Goal: Information Seeking & Learning: Learn about a topic

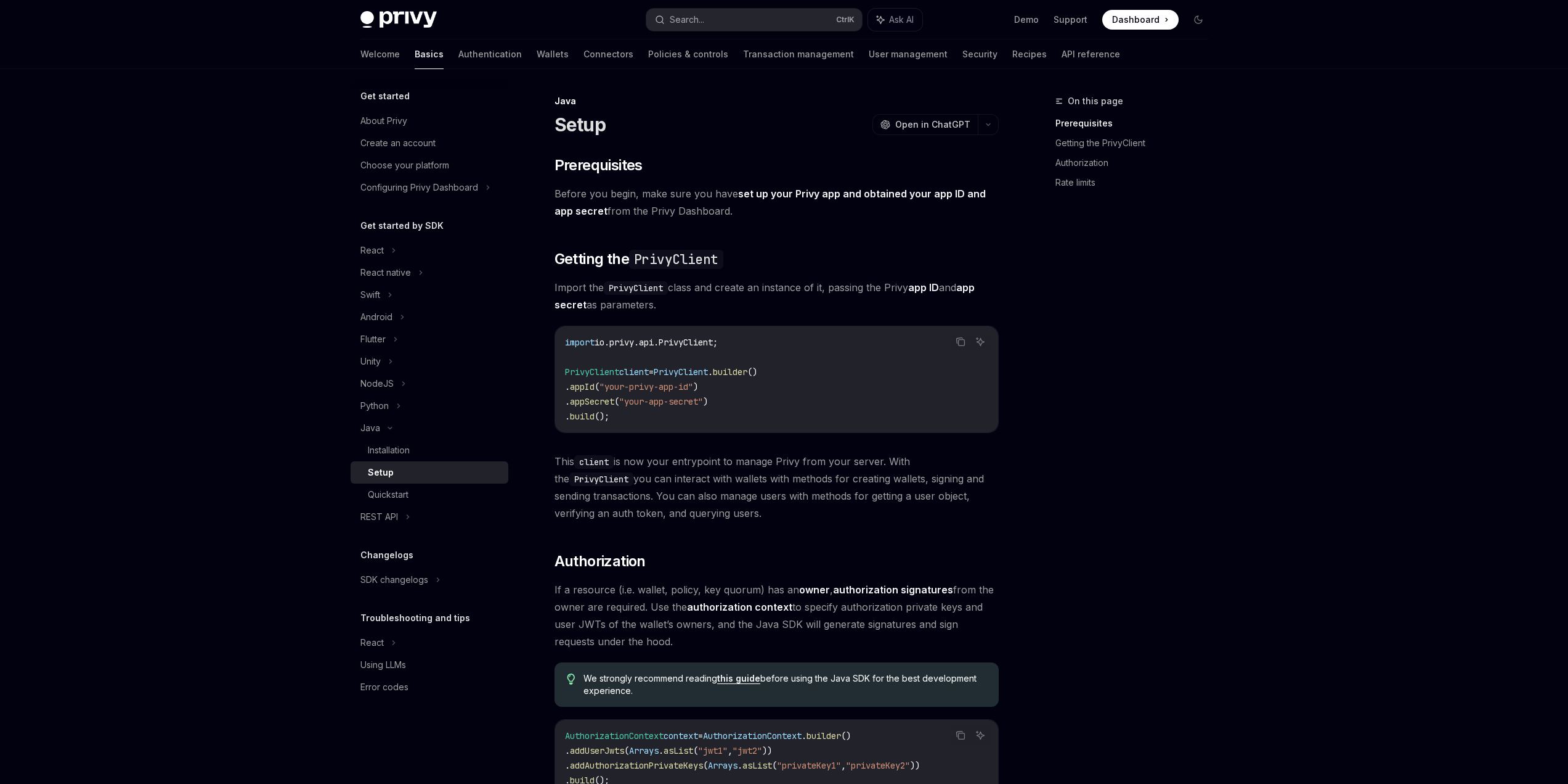
drag, startPoint x: 1162, startPoint y: 489, endPoint x: 1172, endPoint y: 375, distance: 114.4
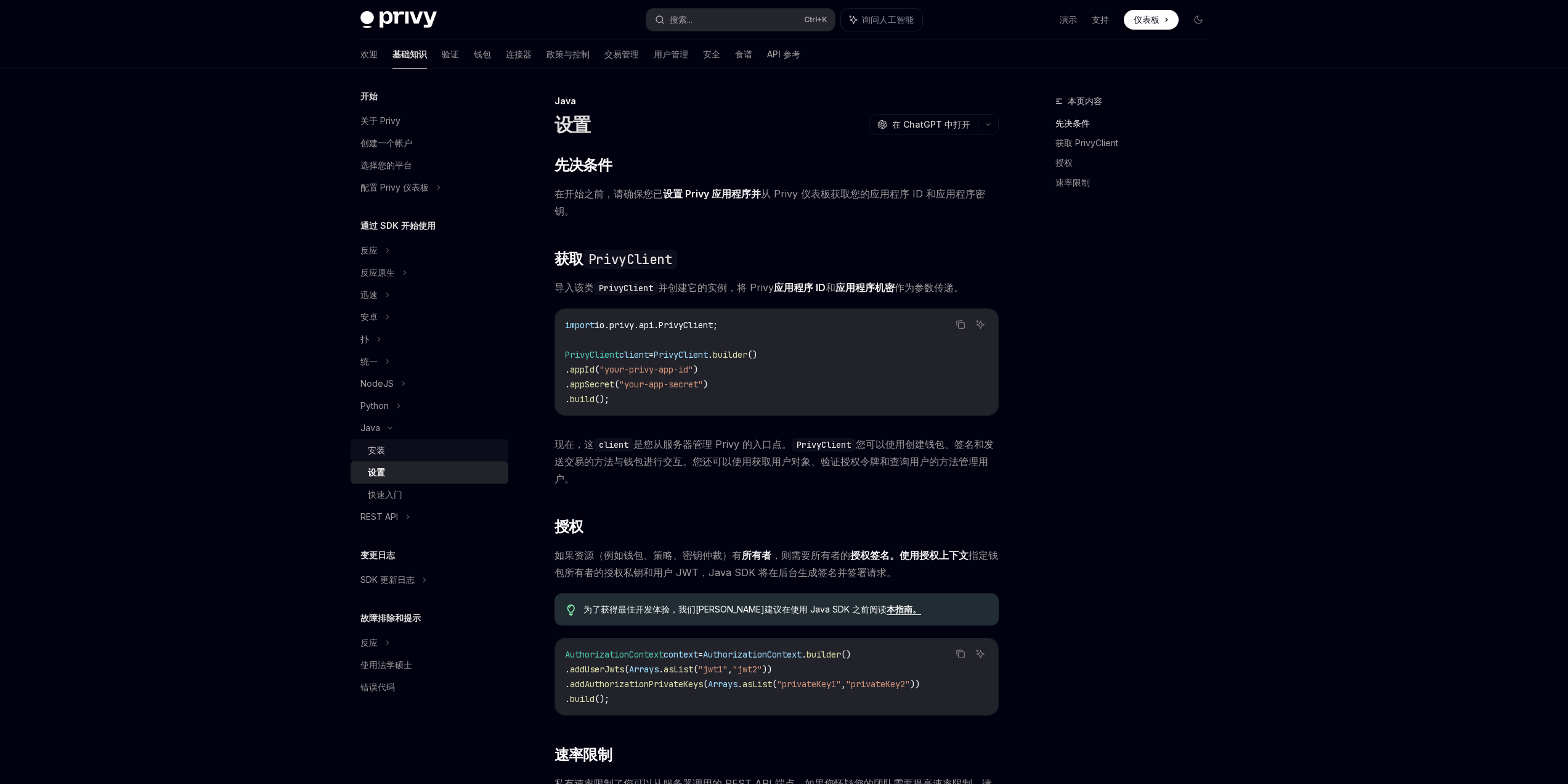
click at [374, 445] on font "安装" at bounding box center [376, 450] width 17 height 10
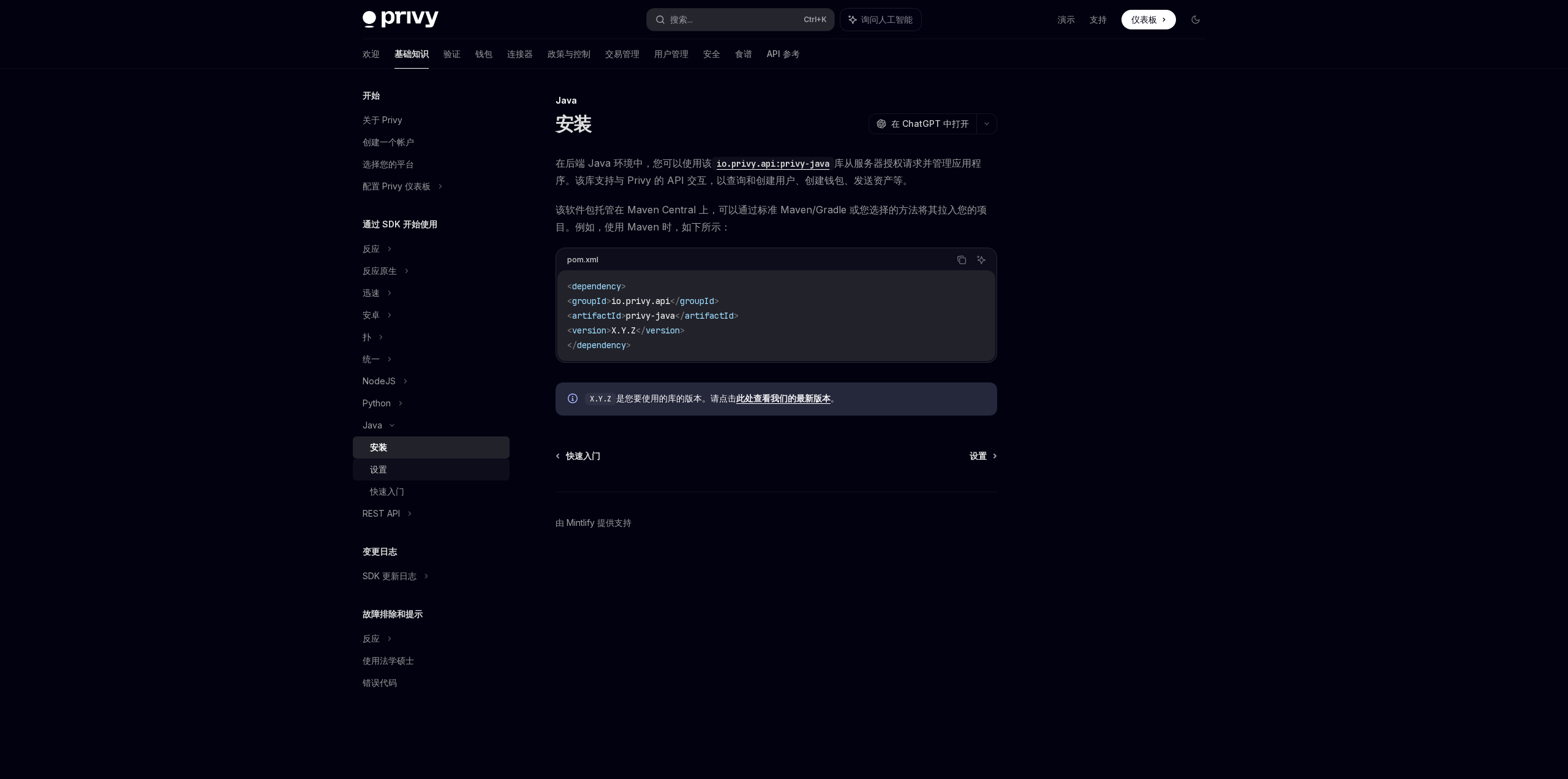
click at [383, 461] on link "设置" at bounding box center [431, 469] width 157 height 22
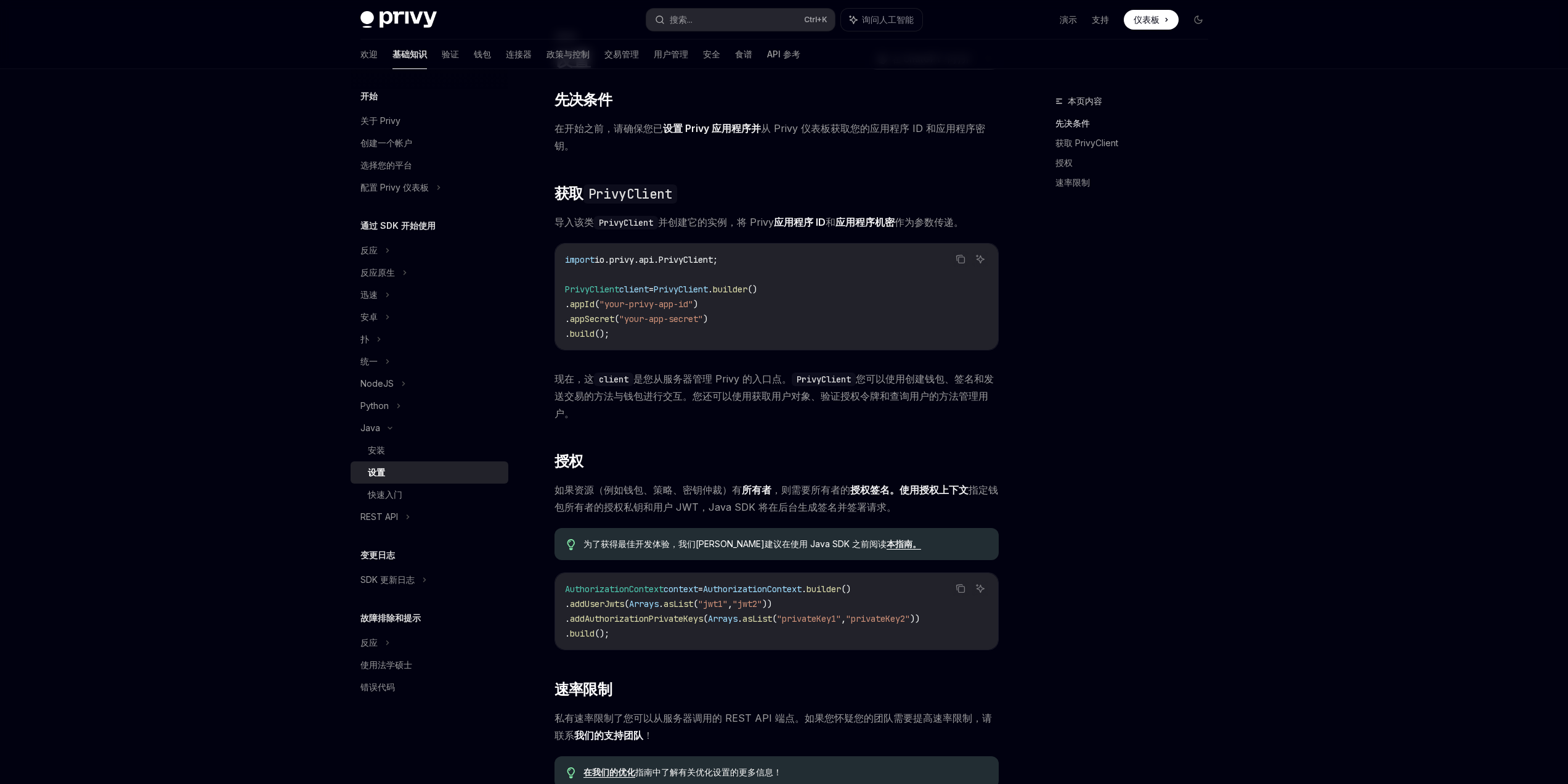
scroll to position [124, 0]
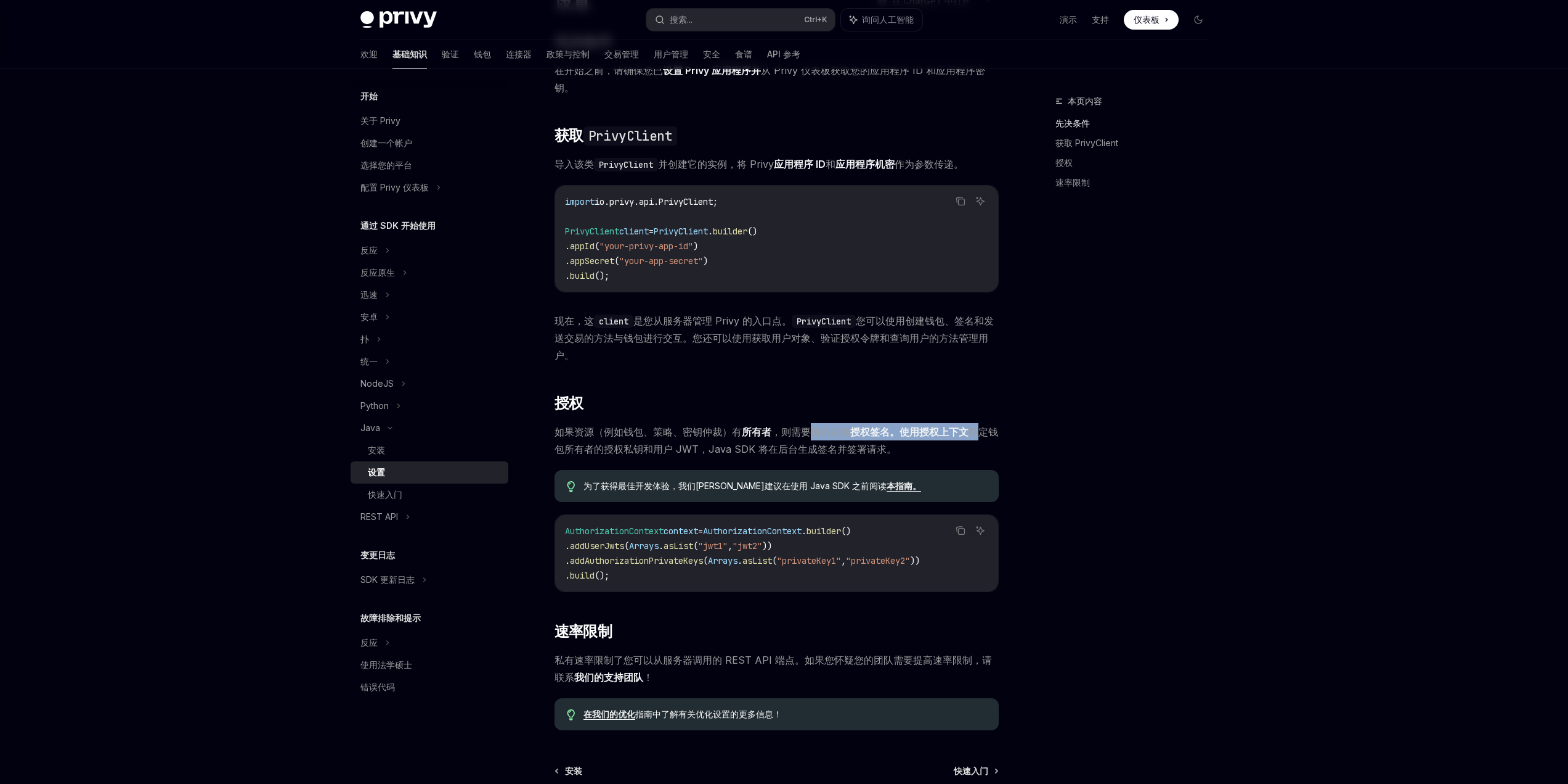
drag, startPoint x: 816, startPoint y: 433, endPoint x: 980, endPoint y: 436, distance: 164.0
click at [980, 436] on span "如果资源（例如钱包、策略、密钥仲裁）有 所有者 ， 则需要所有者的 授权签名。使用 授权上下文 指定钱包所有者的授权私钥和用户 JWT，Java SDK 将在…" at bounding box center [777, 440] width 445 height 34
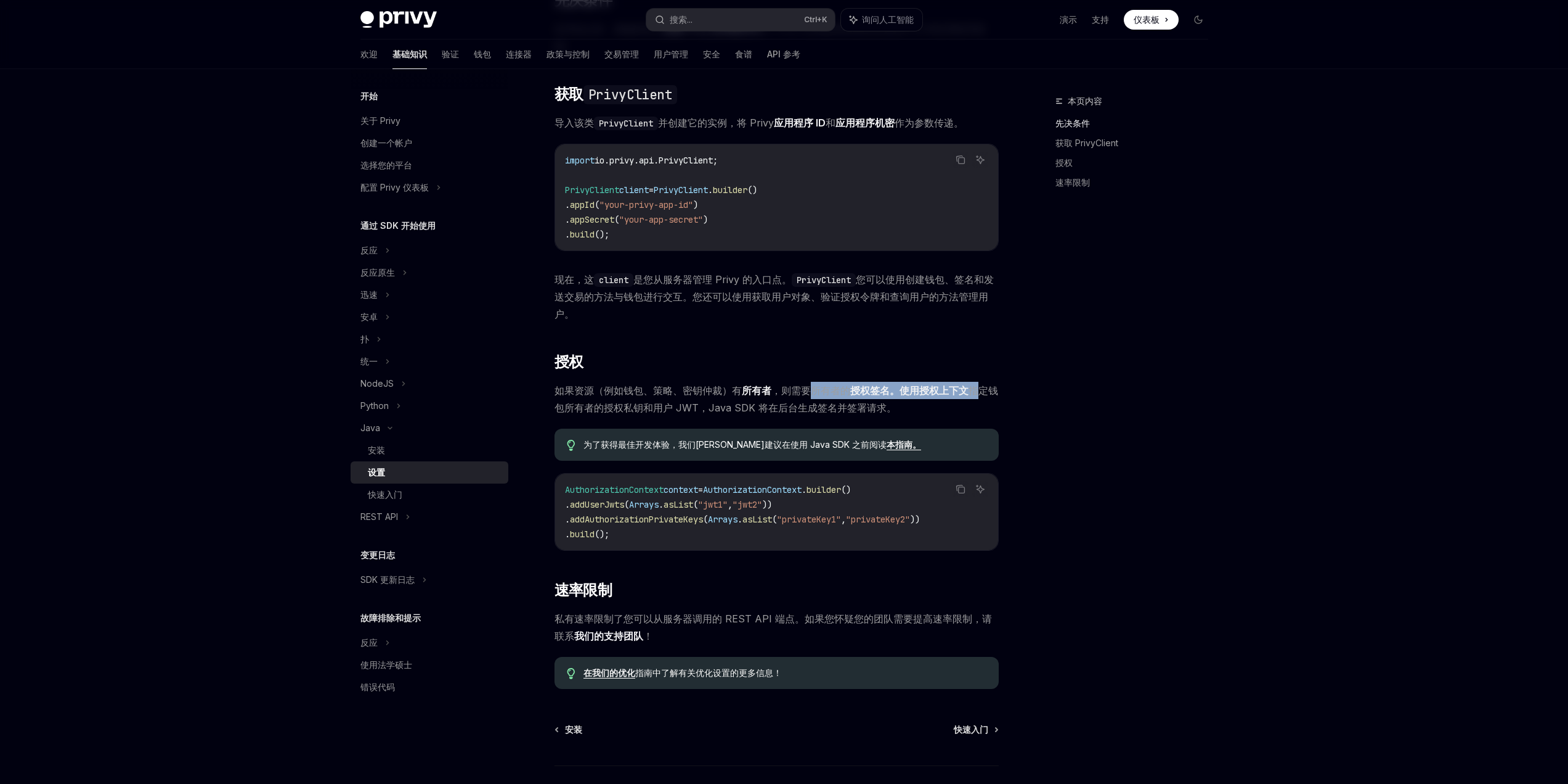
scroll to position [247, 0]
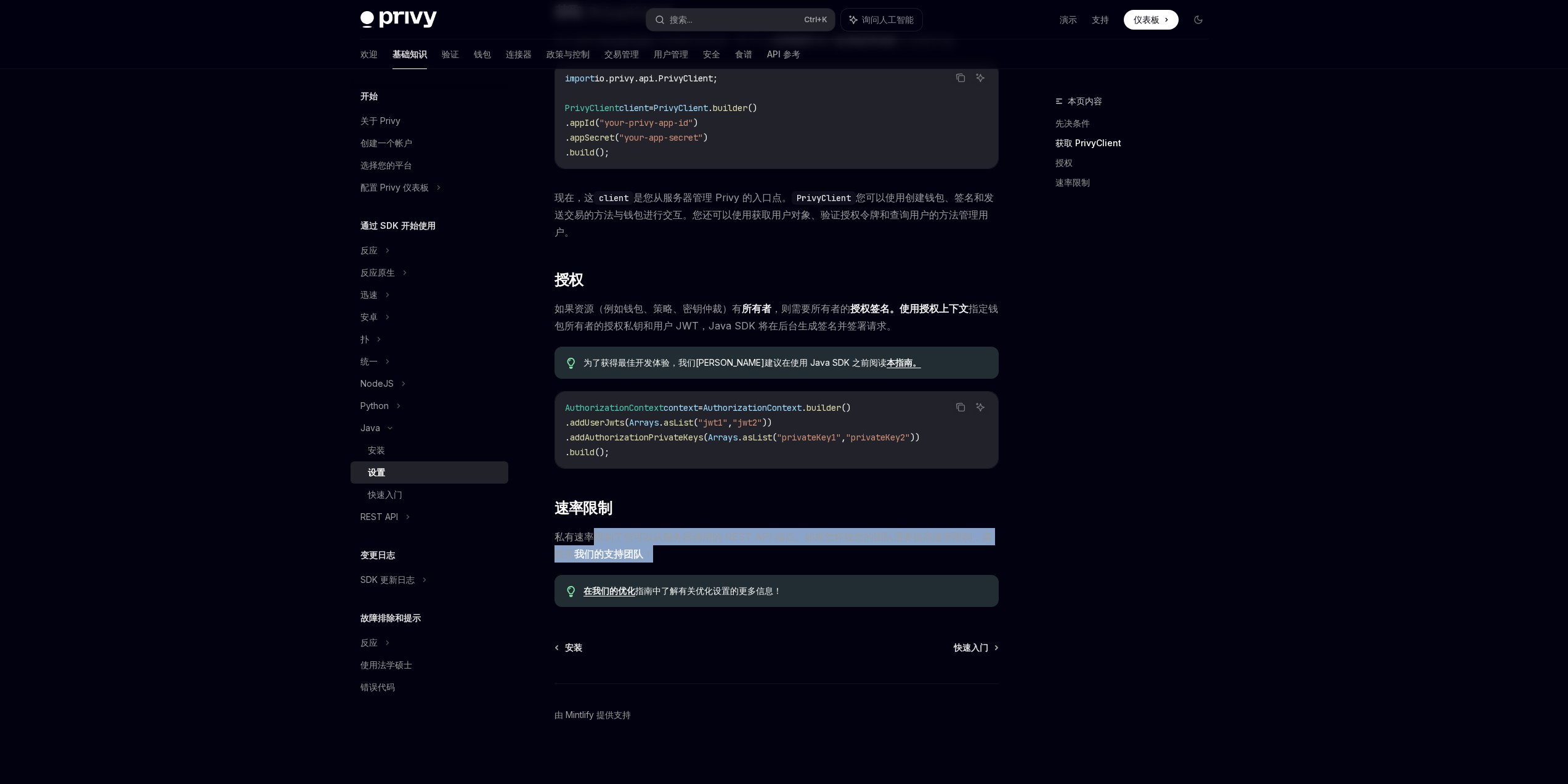
drag, startPoint x: 595, startPoint y: 540, endPoint x: 742, endPoint y: 546, distance: 147.1
click at [742, 546] on span "私有速率限制了您可以从服务器调用的 REST API 端点。如果您怀疑您的团队需要提高速率限制，请联系 我们的支持团队 ！" at bounding box center [777, 545] width 445 height 34
click at [403, 495] on div "快速入门" at bounding box center [434, 494] width 133 height 15
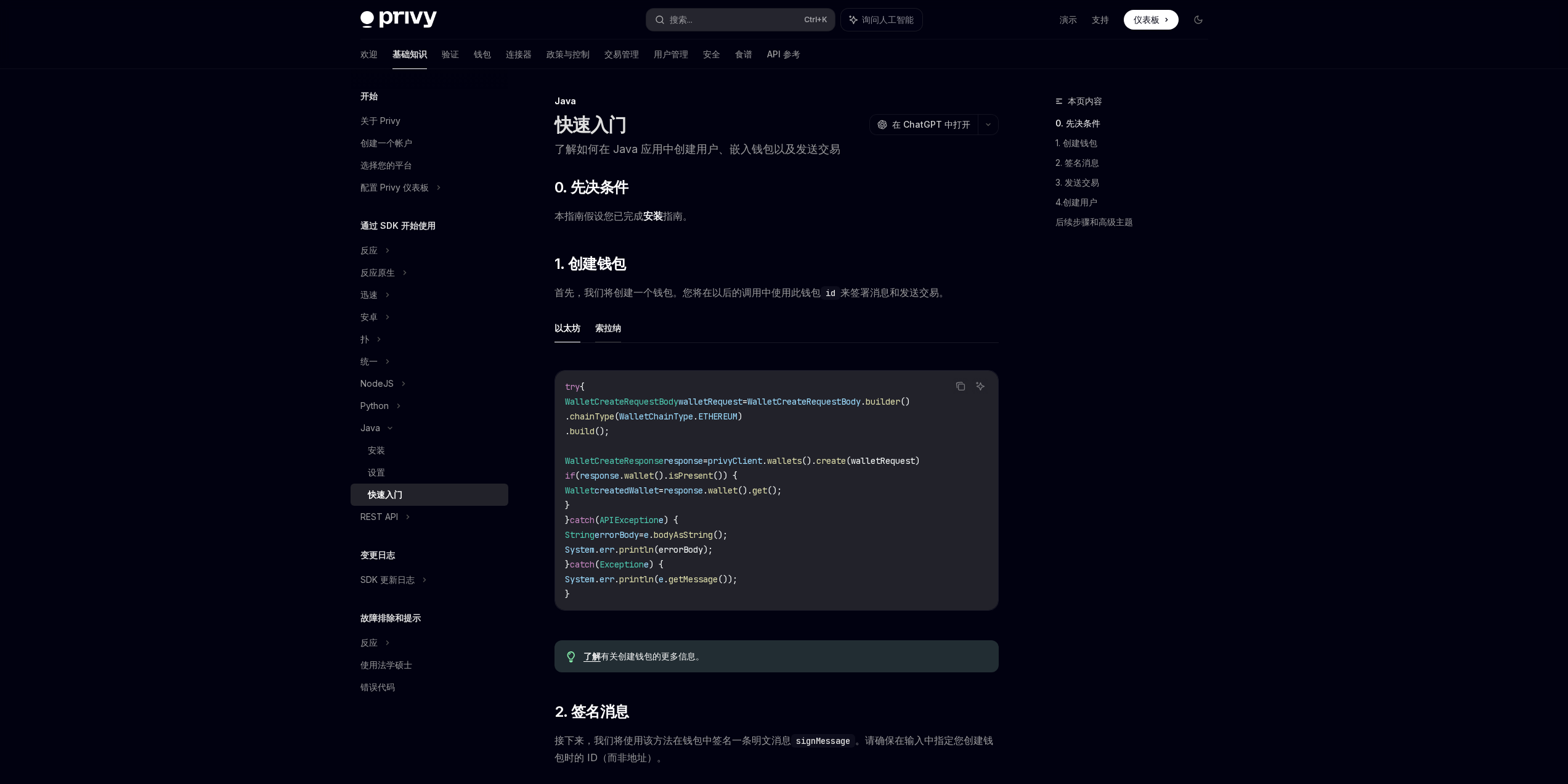
click at [597, 329] on font "索拉纳" at bounding box center [608, 327] width 26 height 10
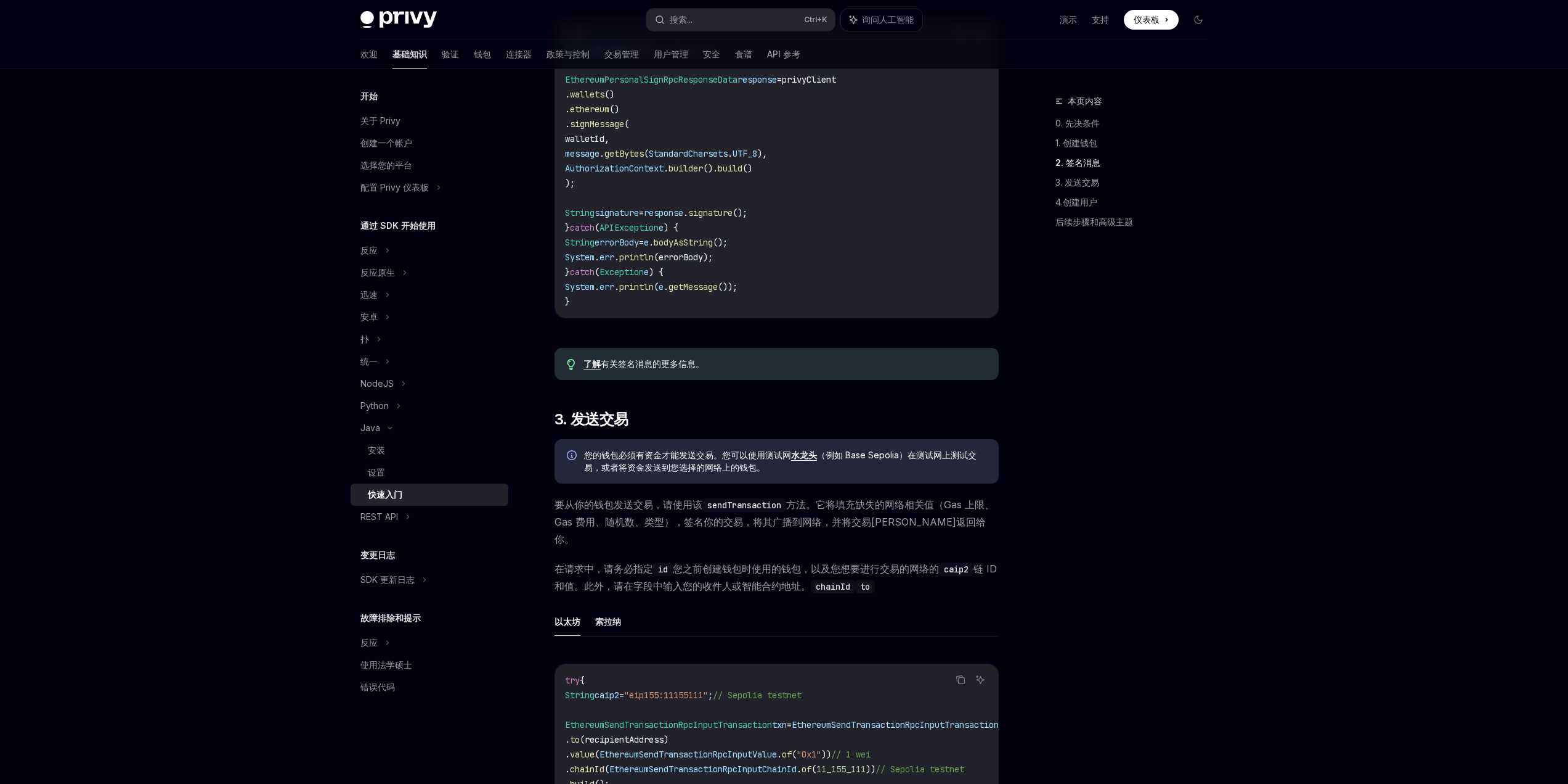
scroll to position [863, 0]
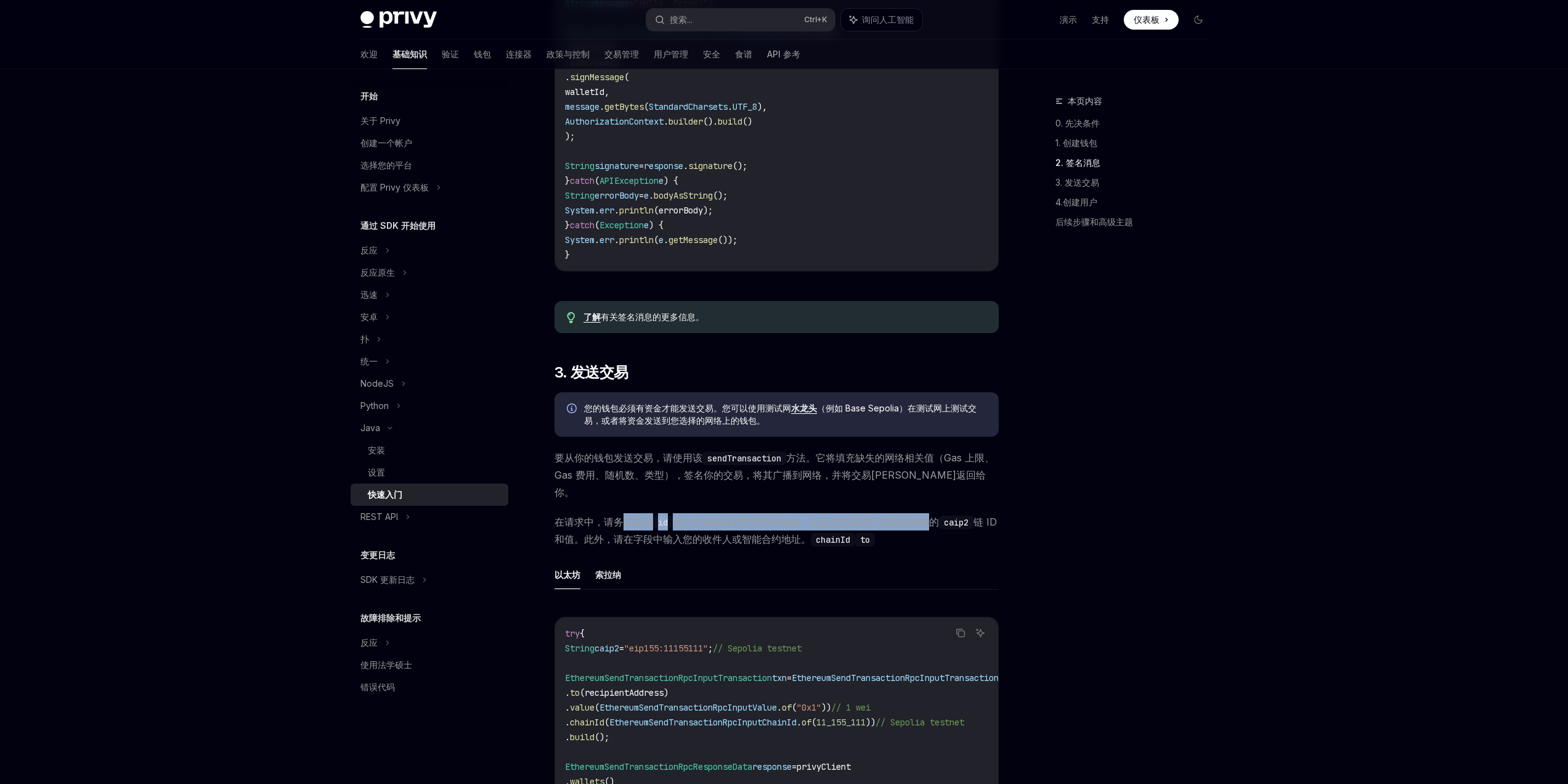
drag, startPoint x: 625, startPoint y: 532, endPoint x: 931, endPoint y: 536, distance: 306.0
click at [931, 536] on span "在请求中，请务必指定 id 您之前创建钱包时使用的钱包，以及 您想要进行交易的网络的 caip2 链 ID 和值。此外，请在 字段中输入您的收件人或智能合约地…" at bounding box center [777, 530] width 445 height 34
click at [700, 545] on font "字段中输入您的收件人或智能合约地址。" at bounding box center [722, 539] width 177 height 12
drag, startPoint x: 700, startPoint y: 548, endPoint x: 875, endPoint y: 548, distance: 175.0
click at [875, 548] on span "在请求中，请务必指定 id 您之前创建钱包时使用的钱包，以及 您想要进行交易的网络的 caip2 链 ID 和值。此外，请在 字段中输入您的收件人或智能合约地…" at bounding box center [777, 530] width 445 height 34
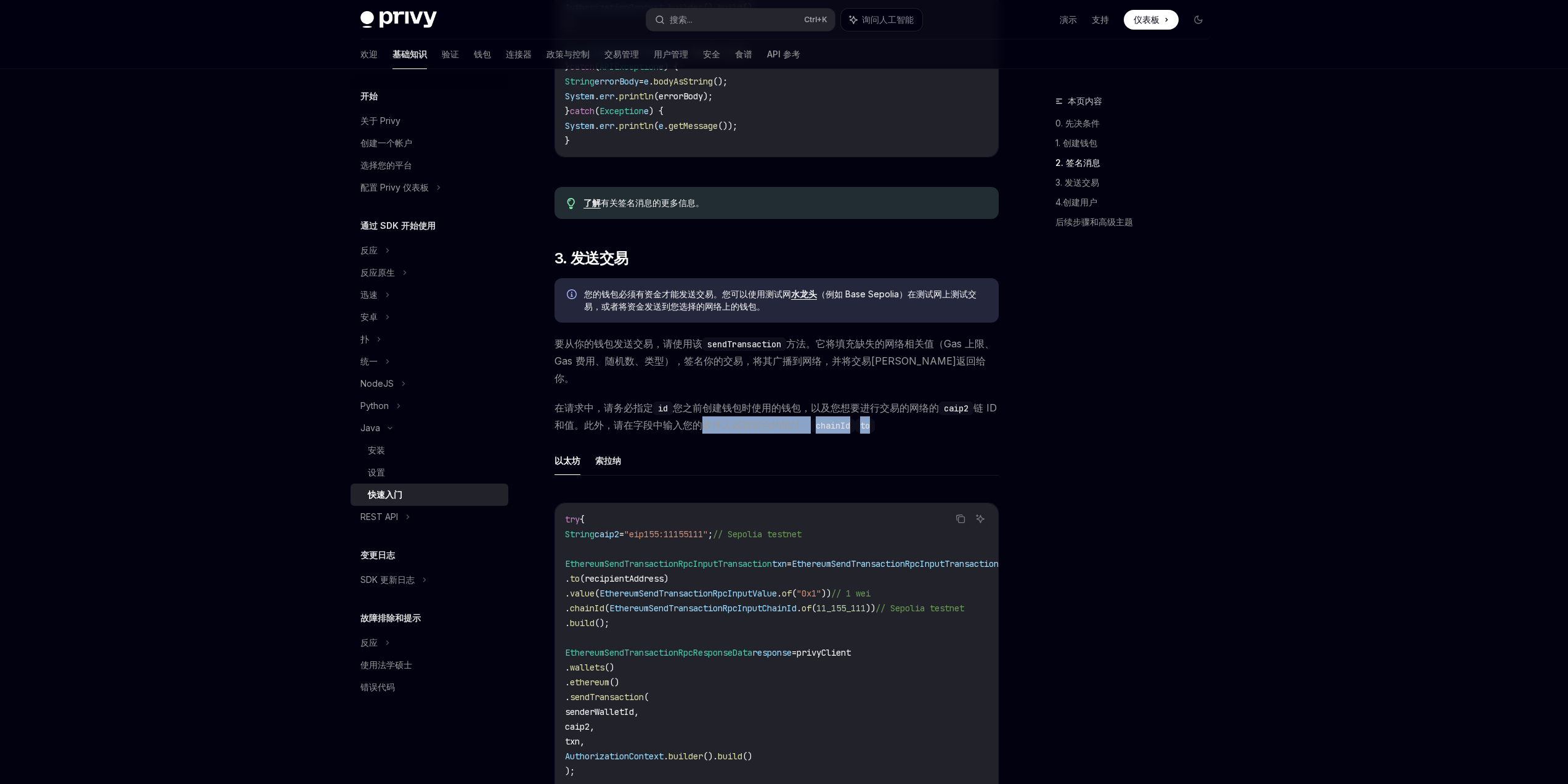
scroll to position [986, 0]
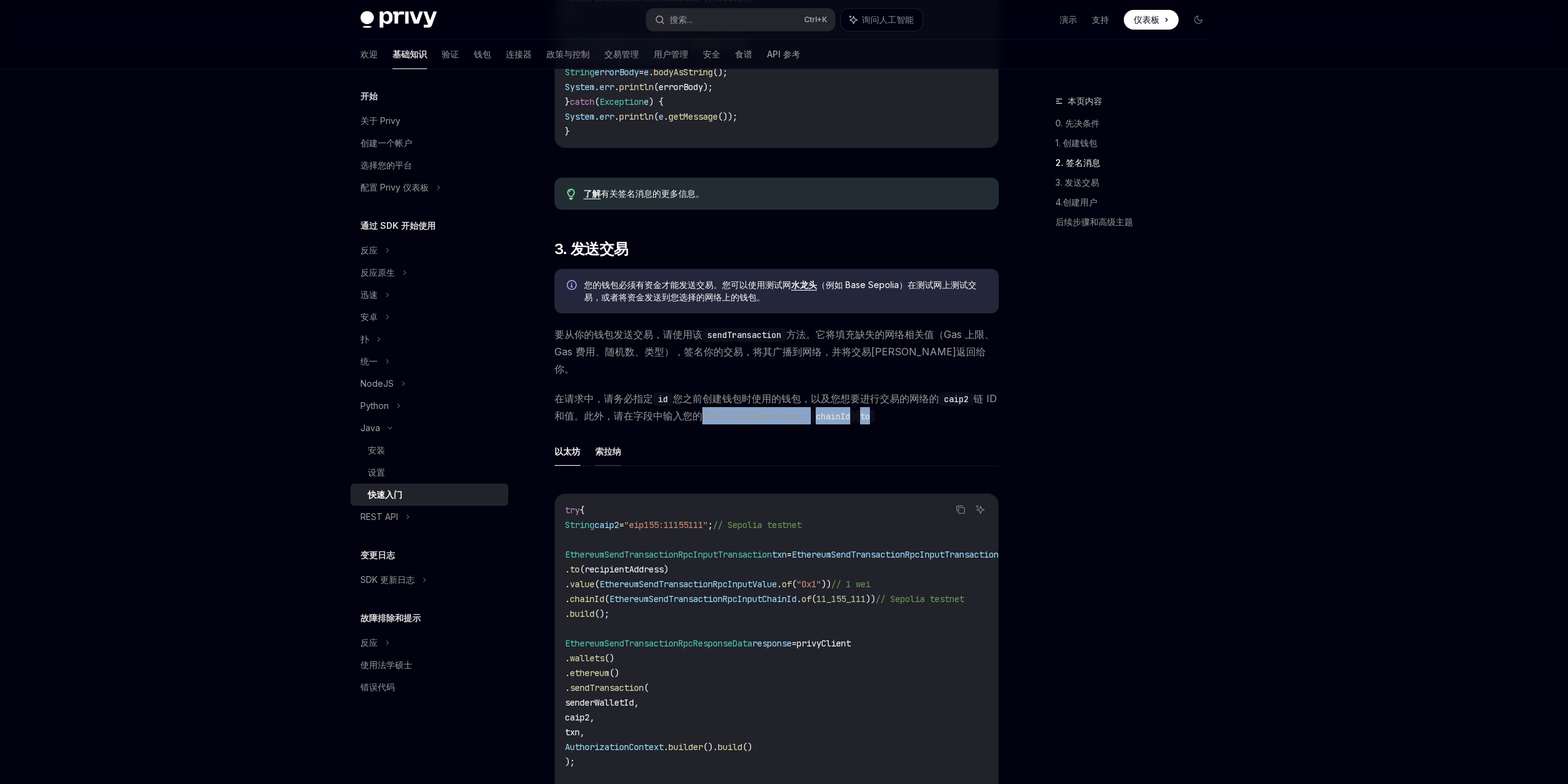
click at [620, 457] on font "索拉纳" at bounding box center [608, 450] width 26 height 10
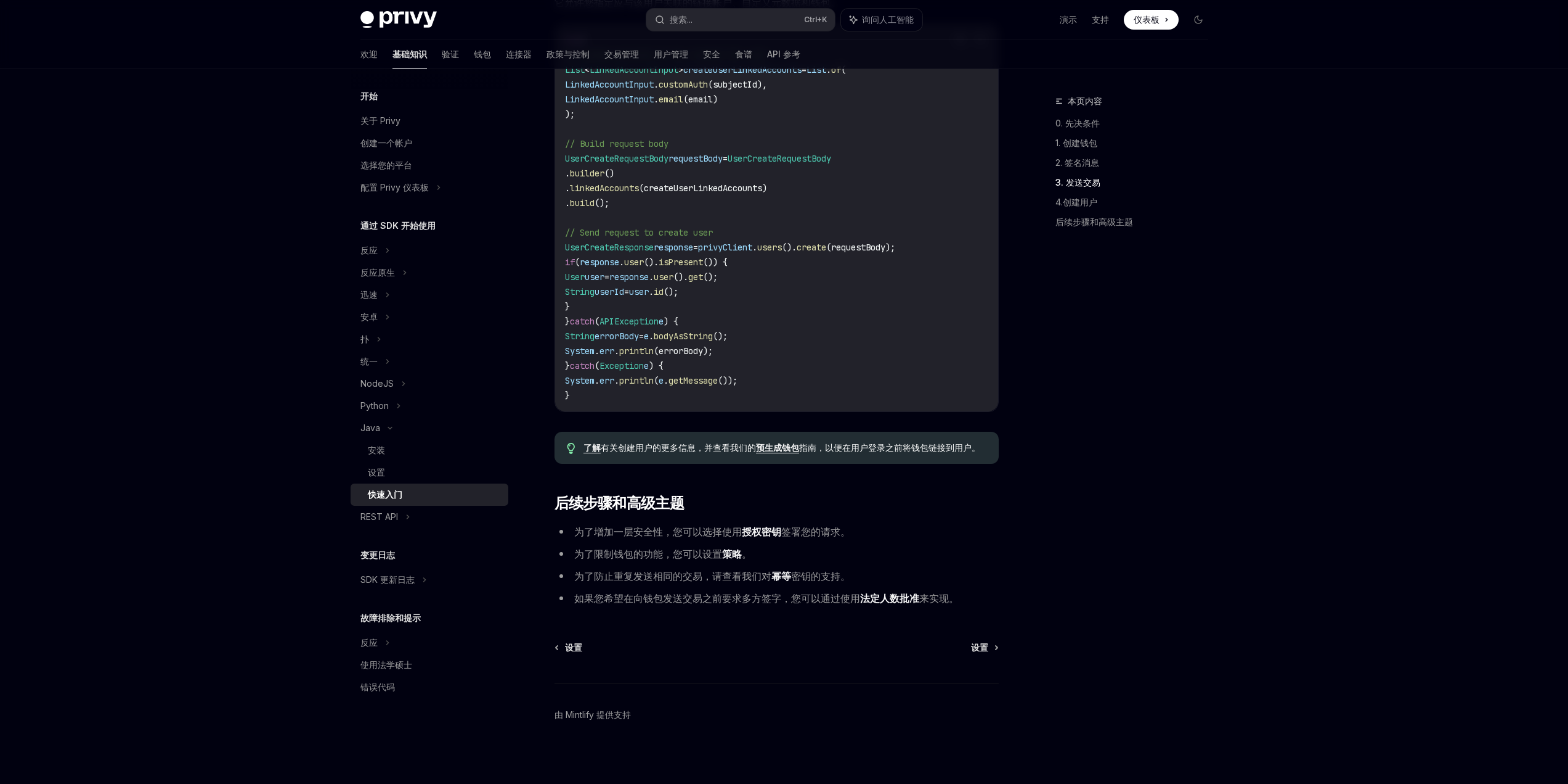
scroll to position [2035, 0]
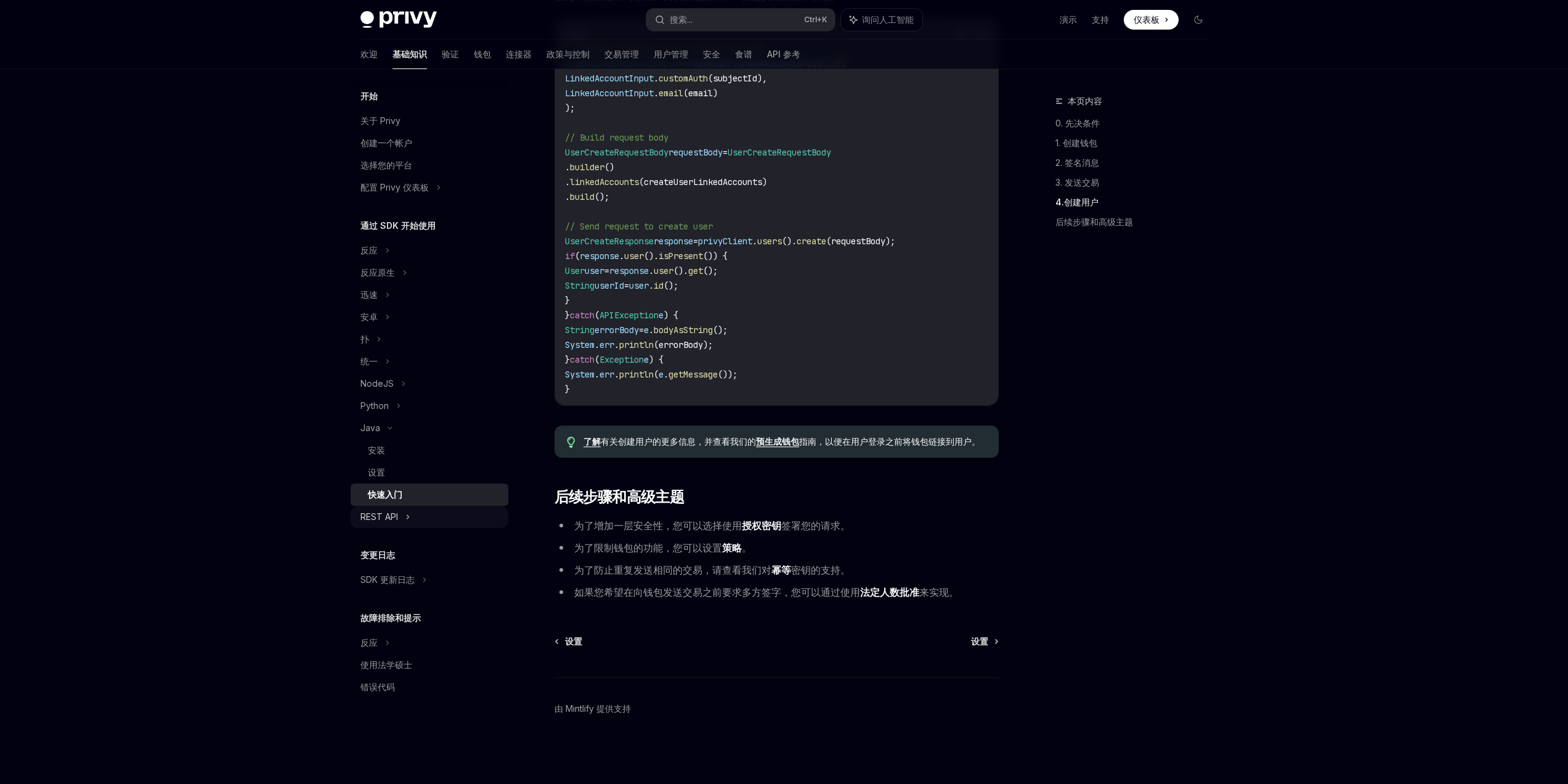
click at [402, 519] on div "REST API" at bounding box center [429, 516] width 158 height 23
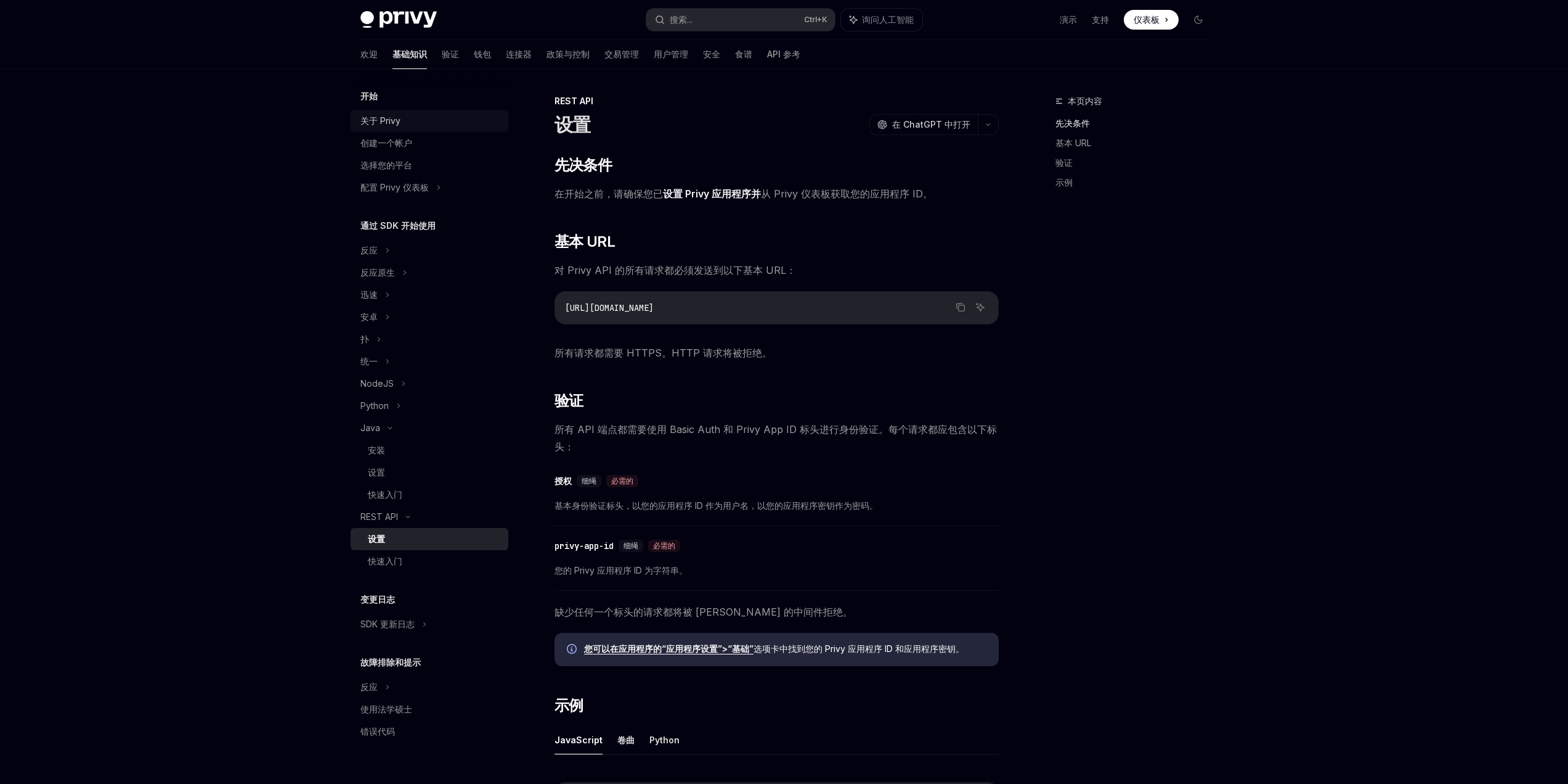
click at [400, 122] on div "关于 Privy" at bounding box center [431, 121] width 141 height 15
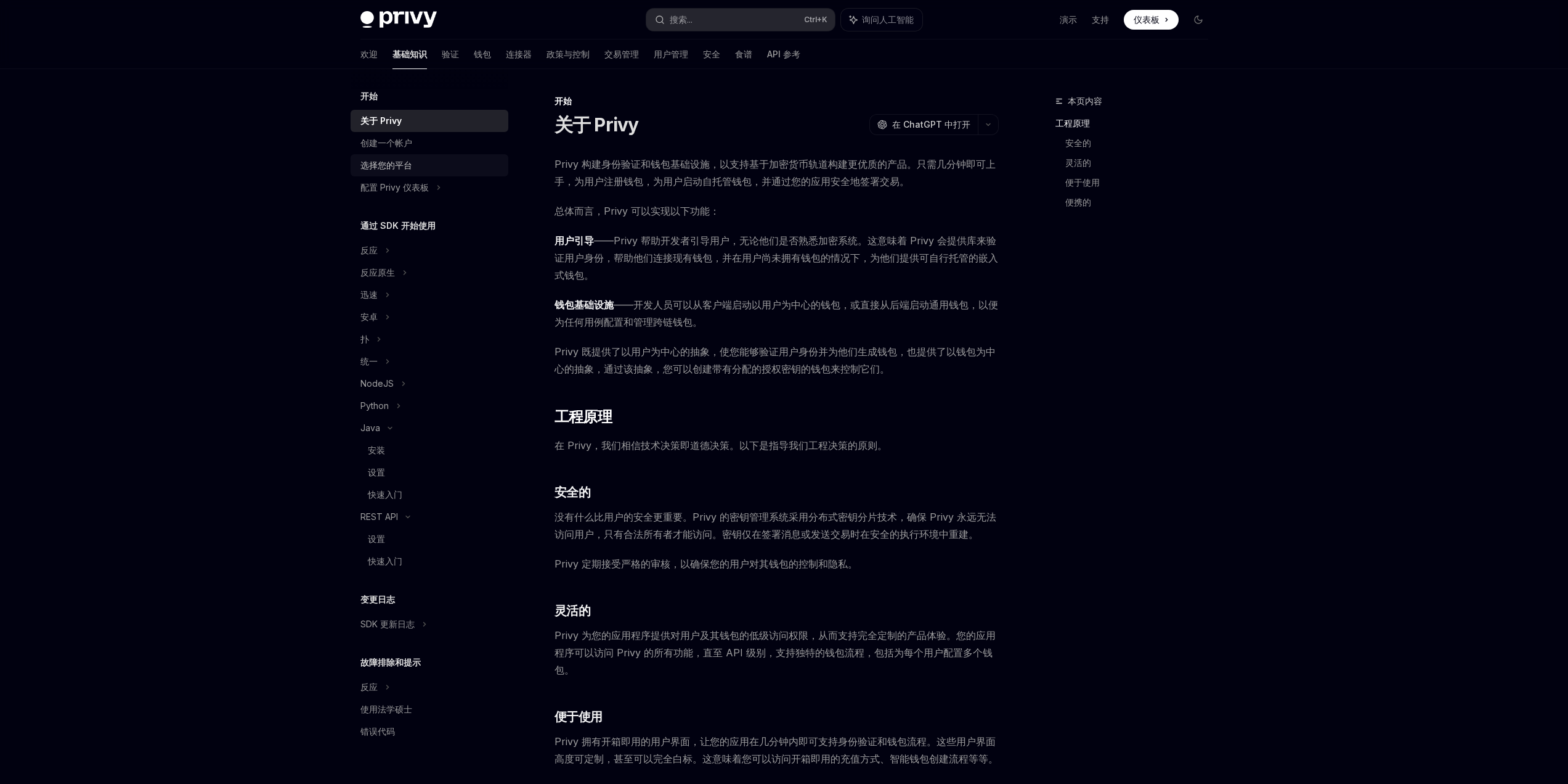
click at [409, 159] on div "选择您的平台" at bounding box center [386, 165] width 52 height 15
type textarea "*"
